Goal: Navigation & Orientation: Find specific page/section

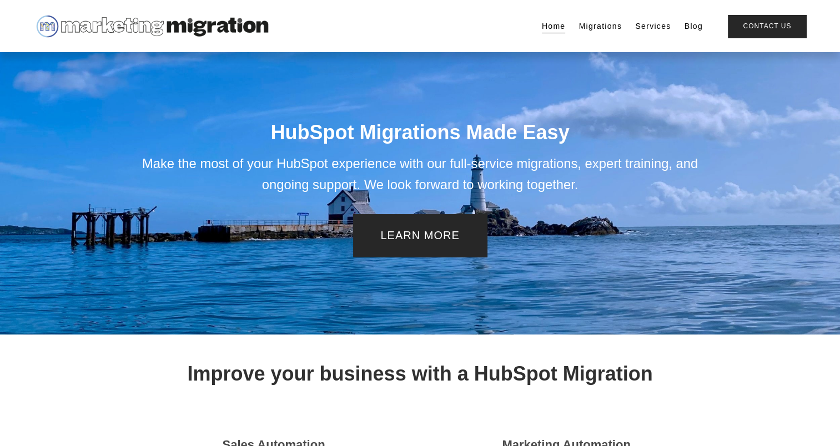
drag, startPoint x: 0, startPoint y: 0, endPoint x: 646, endPoint y: 28, distance: 646.2
click at [646, 28] on link "Services" at bounding box center [653, 26] width 36 height 16
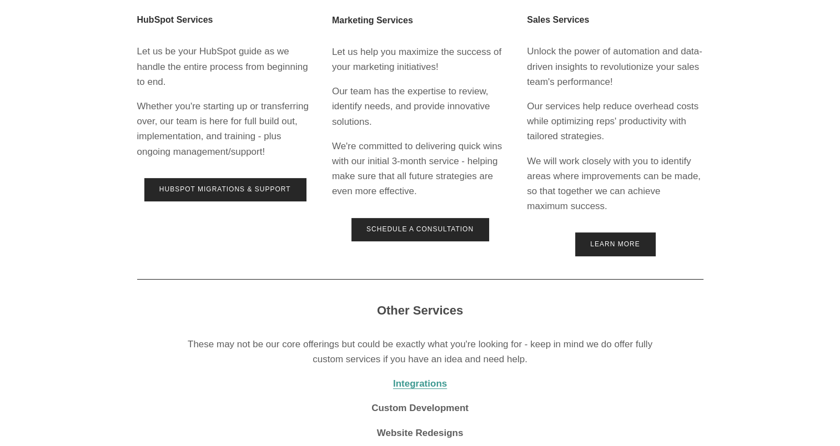
scroll to position [309, 0]
click at [757, 397] on div at bounding box center [420, 117] width 840 height 852
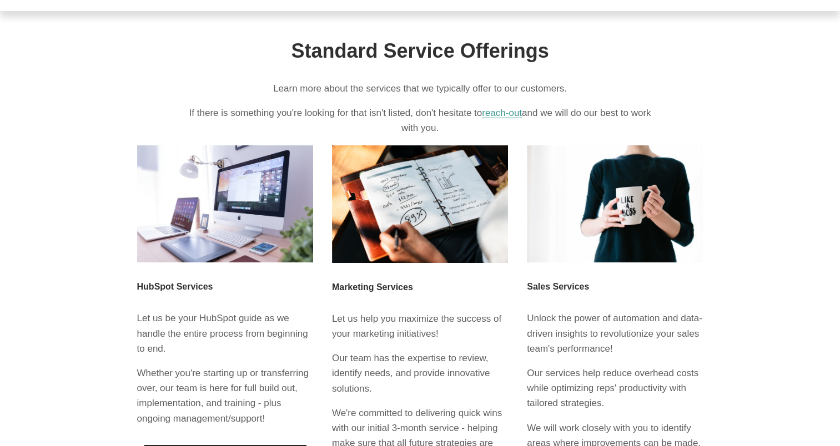
scroll to position [0, 0]
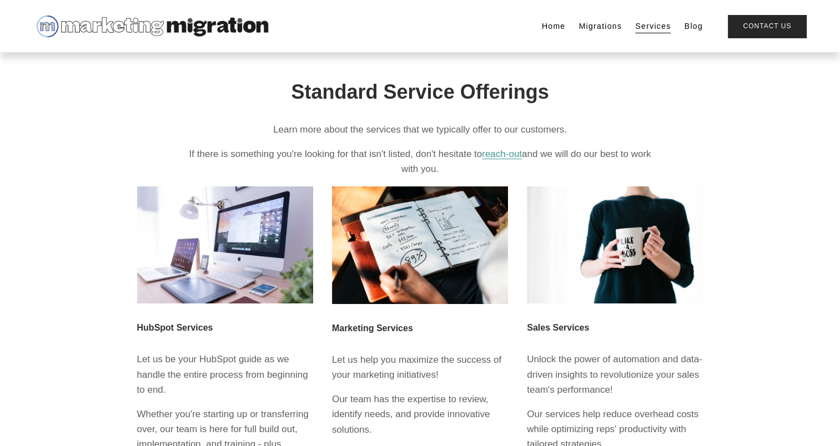
click at [557, 27] on link "Home" at bounding box center [554, 26] width 24 height 16
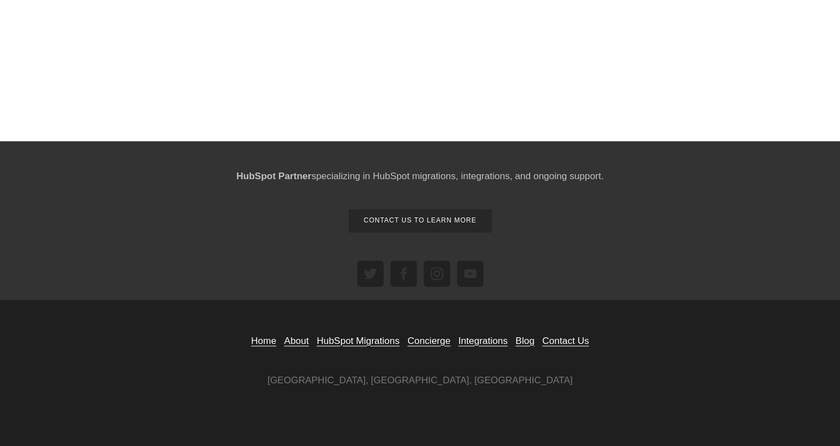
scroll to position [1361, 0]
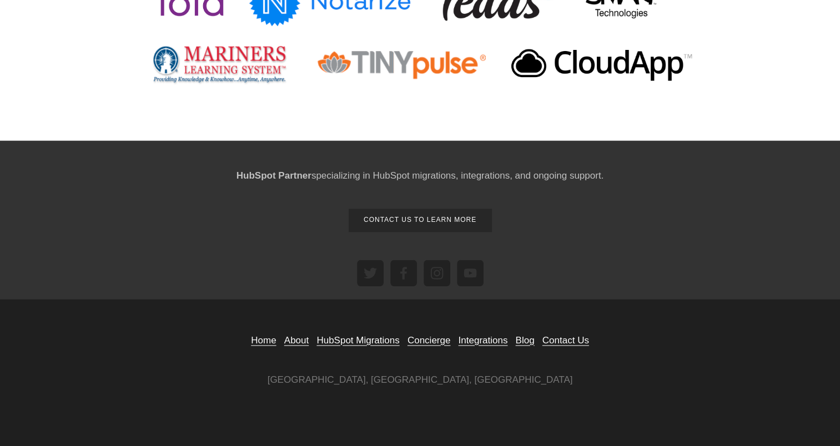
click at [298, 342] on link "About" at bounding box center [296, 340] width 24 height 15
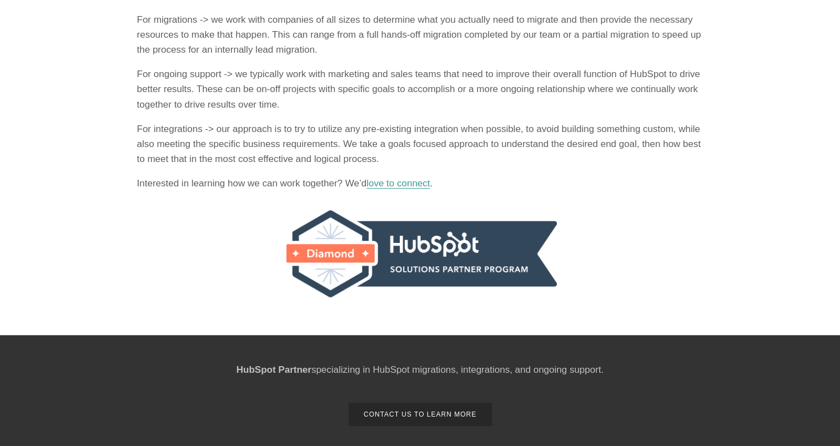
scroll to position [155, 0]
